Goal: Check status: Check status

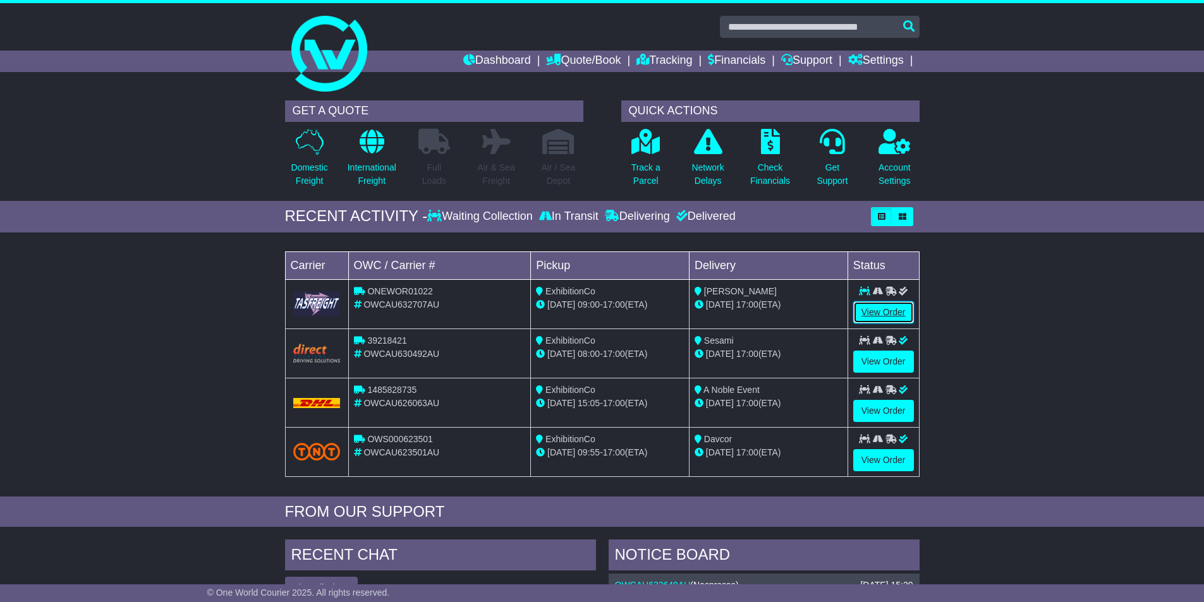
click at [878, 310] on link "View Order" at bounding box center [883, 313] width 61 height 22
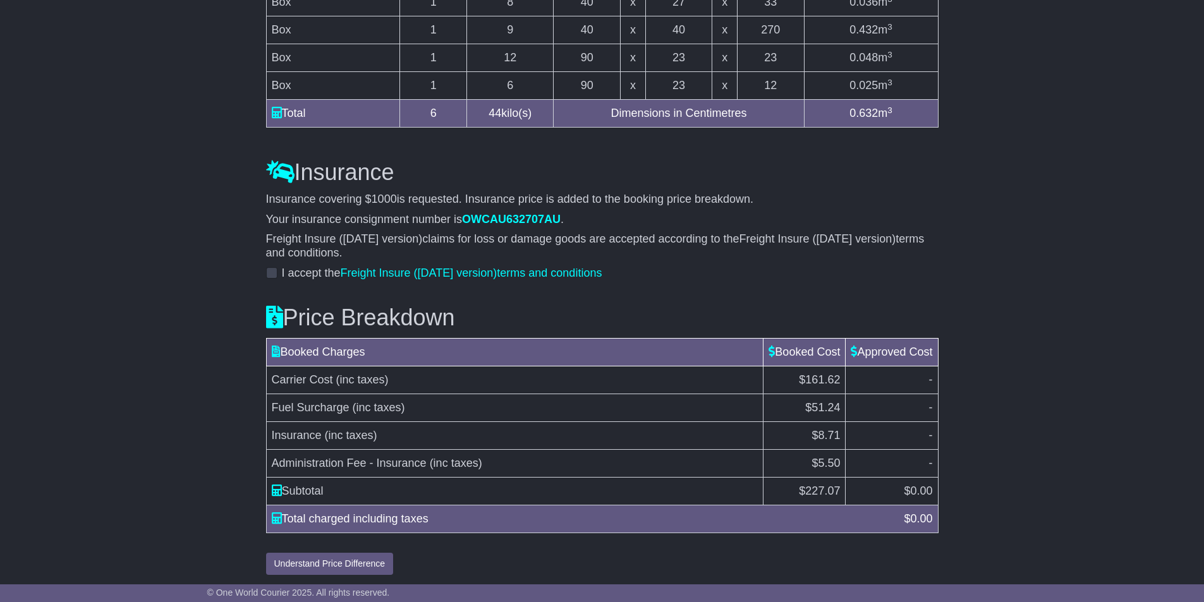
scroll to position [1362, 0]
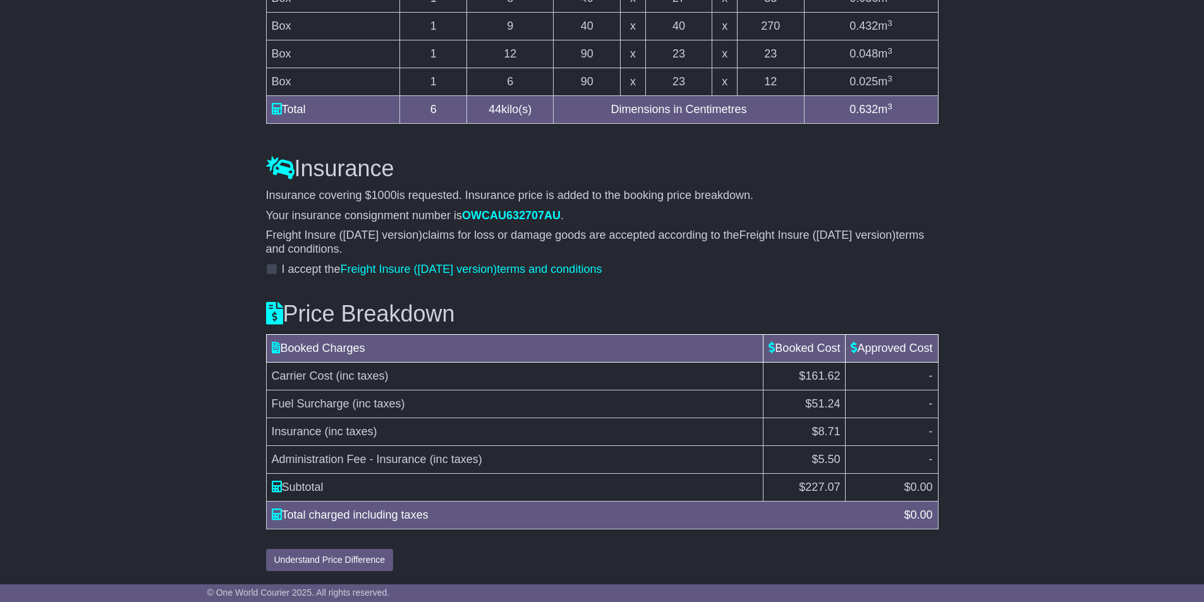
click at [271, 263] on div "I accept the Freight Insure (Nov 2024 version) terms and conditions" at bounding box center [434, 270] width 336 height 14
click at [272, 269] on span at bounding box center [271, 269] width 11 height 11
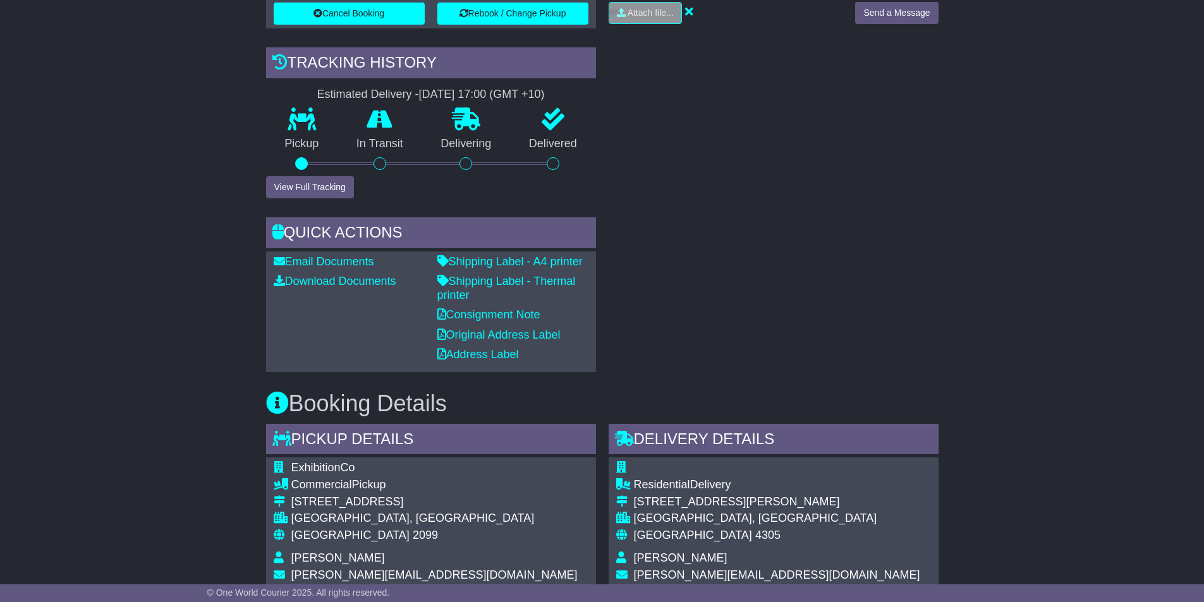
scroll to position [0, 0]
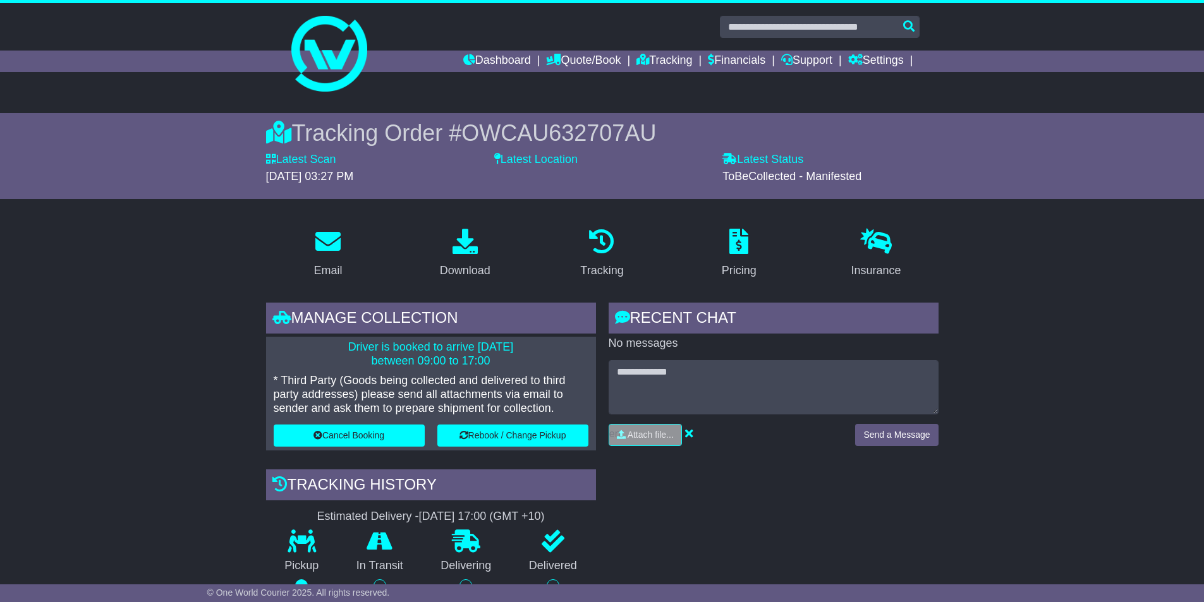
drag, startPoint x: 201, startPoint y: 386, endPoint x: 224, endPoint y: 236, distance: 151.5
click at [463, 69] on link "Dashboard" at bounding box center [497, 61] width 68 height 21
